Goal: Find specific page/section: Find specific page/section

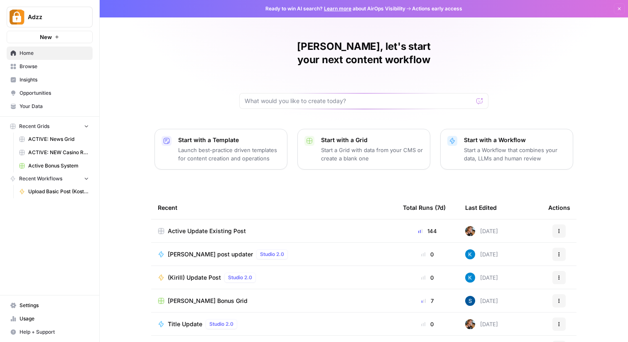
click at [29, 65] on span "Browse" at bounding box center [54, 66] width 69 height 7
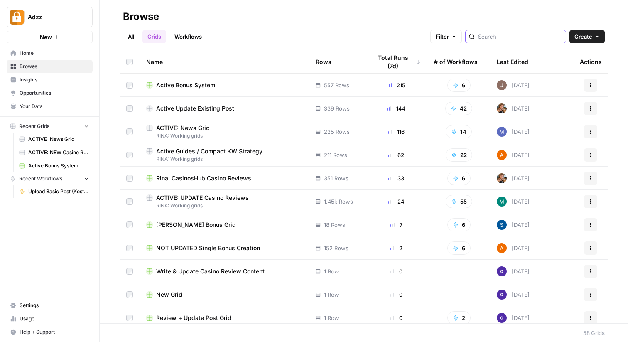
click at [511, 38] on input "search" at bounding box center [520, 36] width 84 height 8
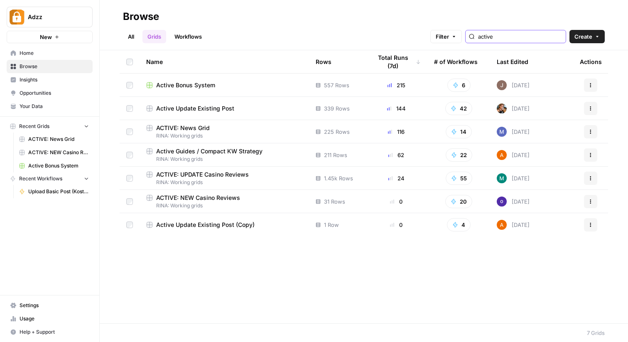
type input "active"
click at [229, 129] on div "ACTIVE: News Grid" at bounding box center [224, 128] width 156 height 8
